Goal: Find specific page/section: Find specific page/section

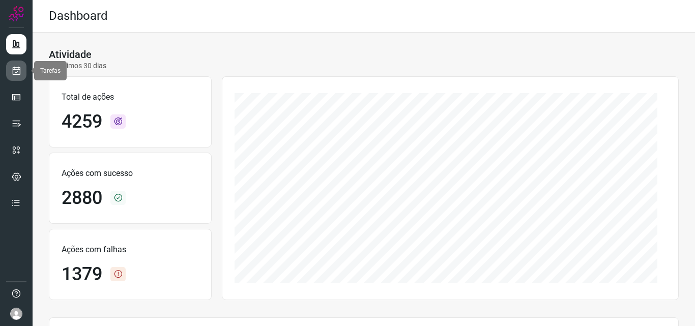
click at [12, 73] on icon at bounding box center [16, 71] width 11 height 10
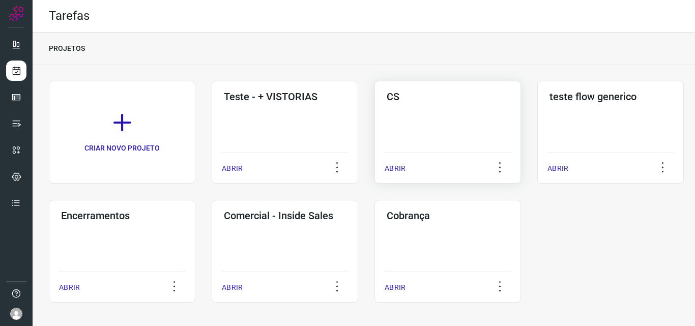
click at [538, 125] on div "CS ABRIR" at bounding box center [611, 132] width 147 height 103
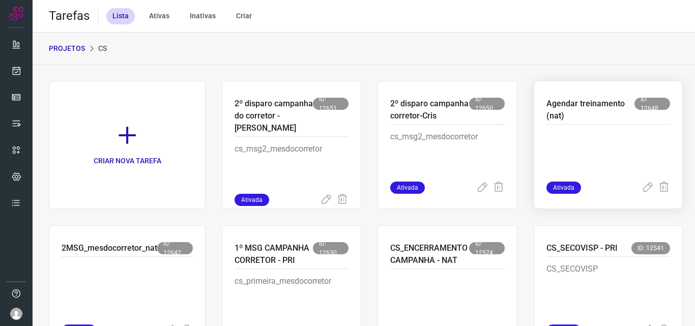
click at [565, 142] on p at bounding box center [609, 156] width 124 height 51
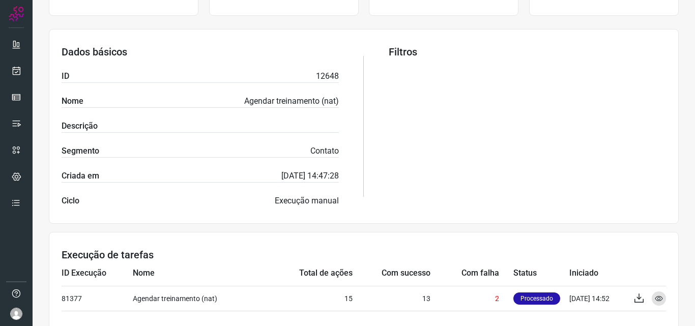
scroll to position [200, 0]
